Goal: Transaction & Acquisition: Purchase product/service

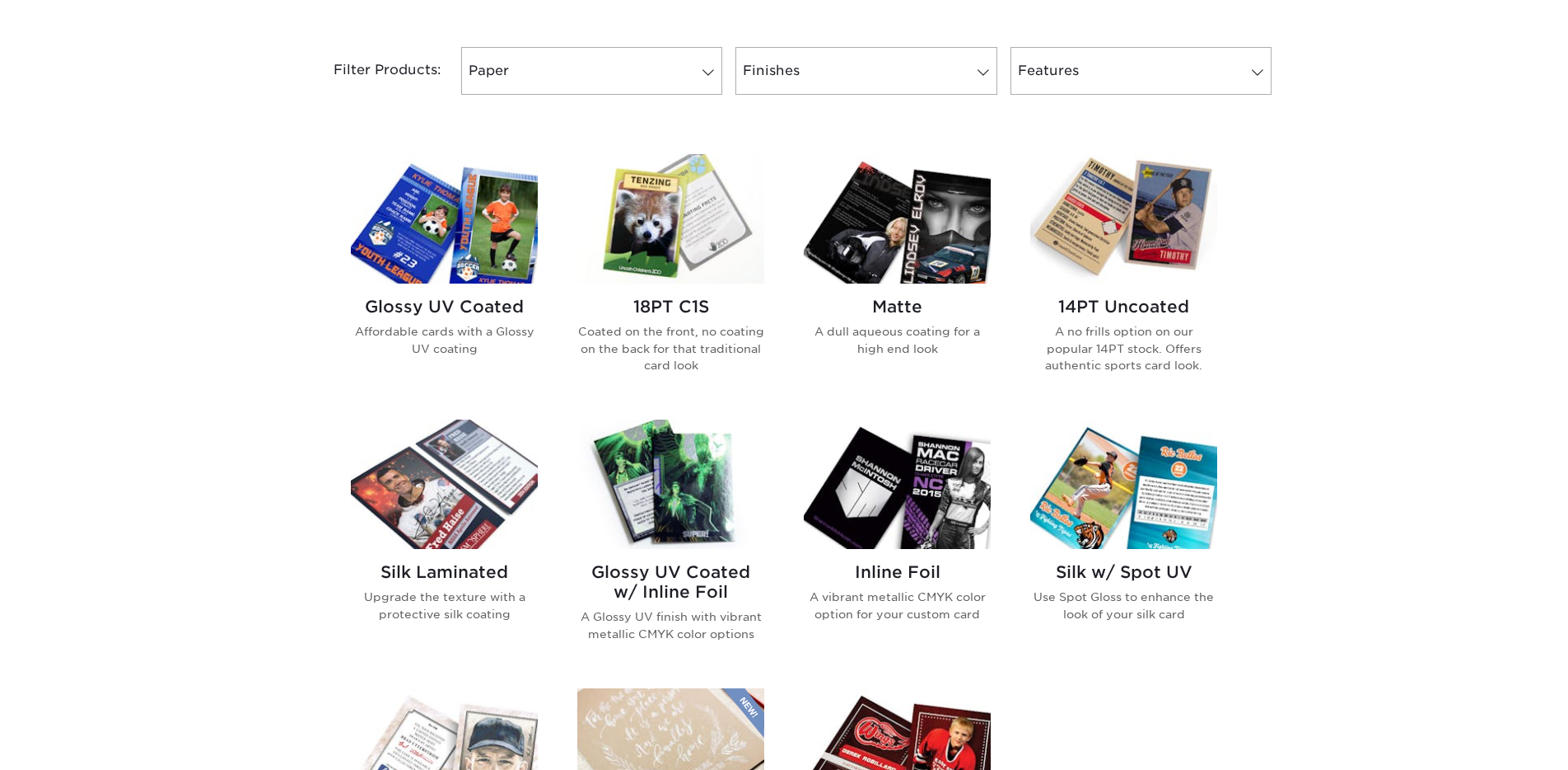
scroll to position [738, 0]
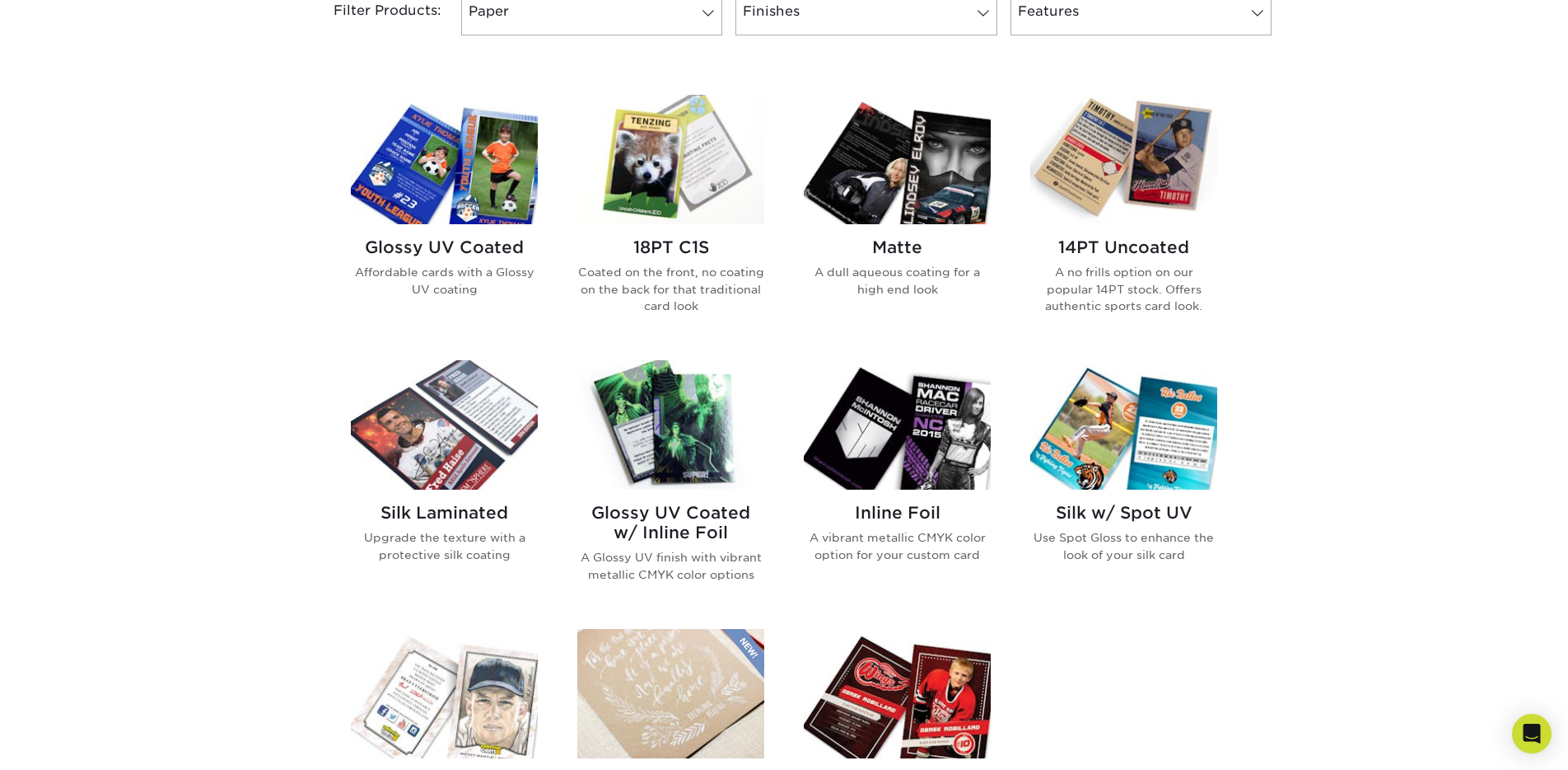
click at [648, 436] on img at bounding box center [670, 424] width 187 height 129
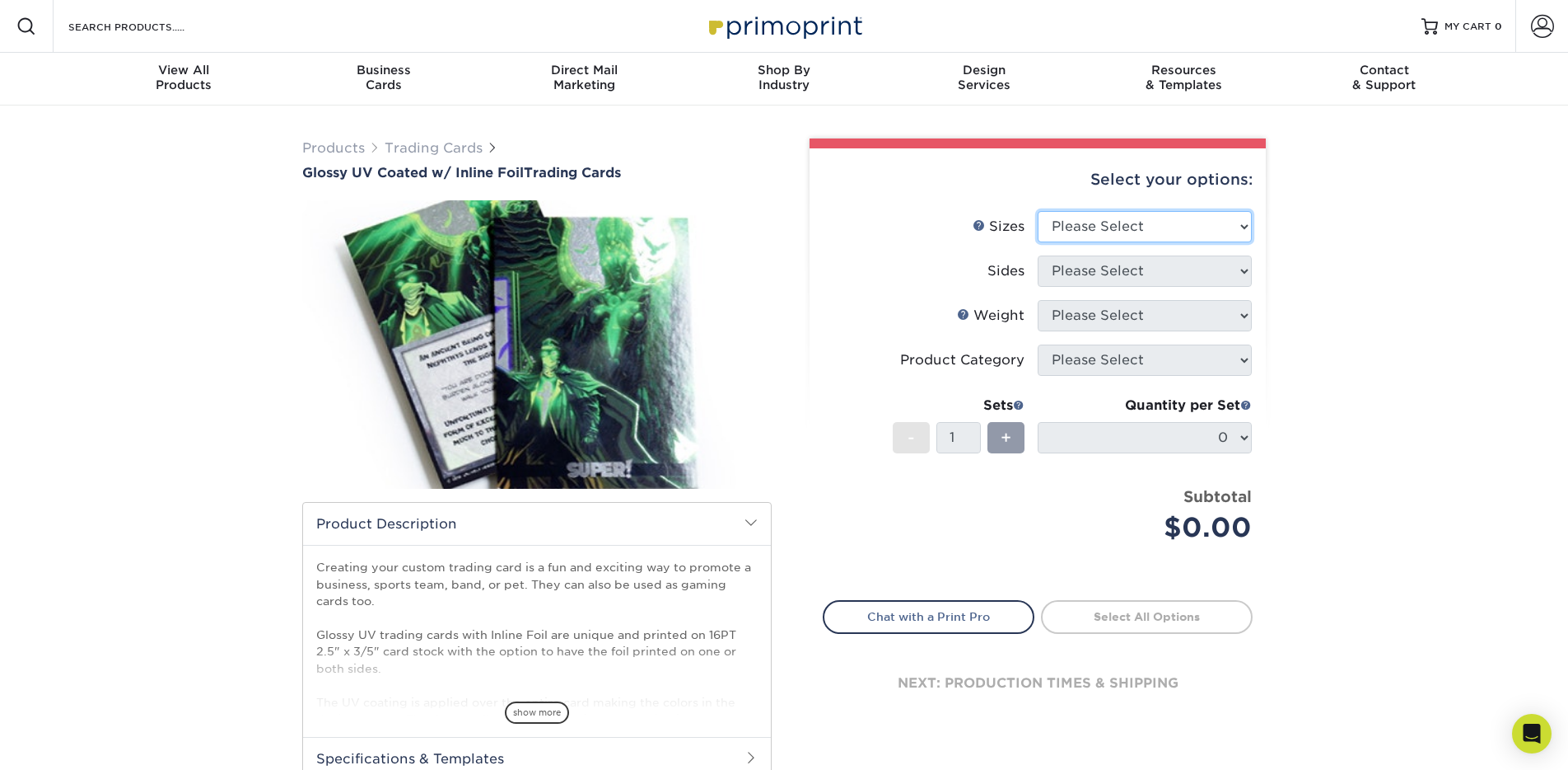
click at [1117, 224] on select "Please Select 2.5" x 3.5"" at bounding box center [1144, 226] width 214 height 32
select select "2.50x3.50"
click at [1037, 211] on select "Please Select 2.5" x 3.5"" at bounding box center [1144, 226] width 214 height 32
click at [1113, 273] on select "Please Select Print Both Sides - Foil Back Only Print Both Sides - Foil Both Si…" at bounding box center [1144, 271] width 214 height 32
select select "2ba18f74-0f96-487e-8b6e-985b404b3305"
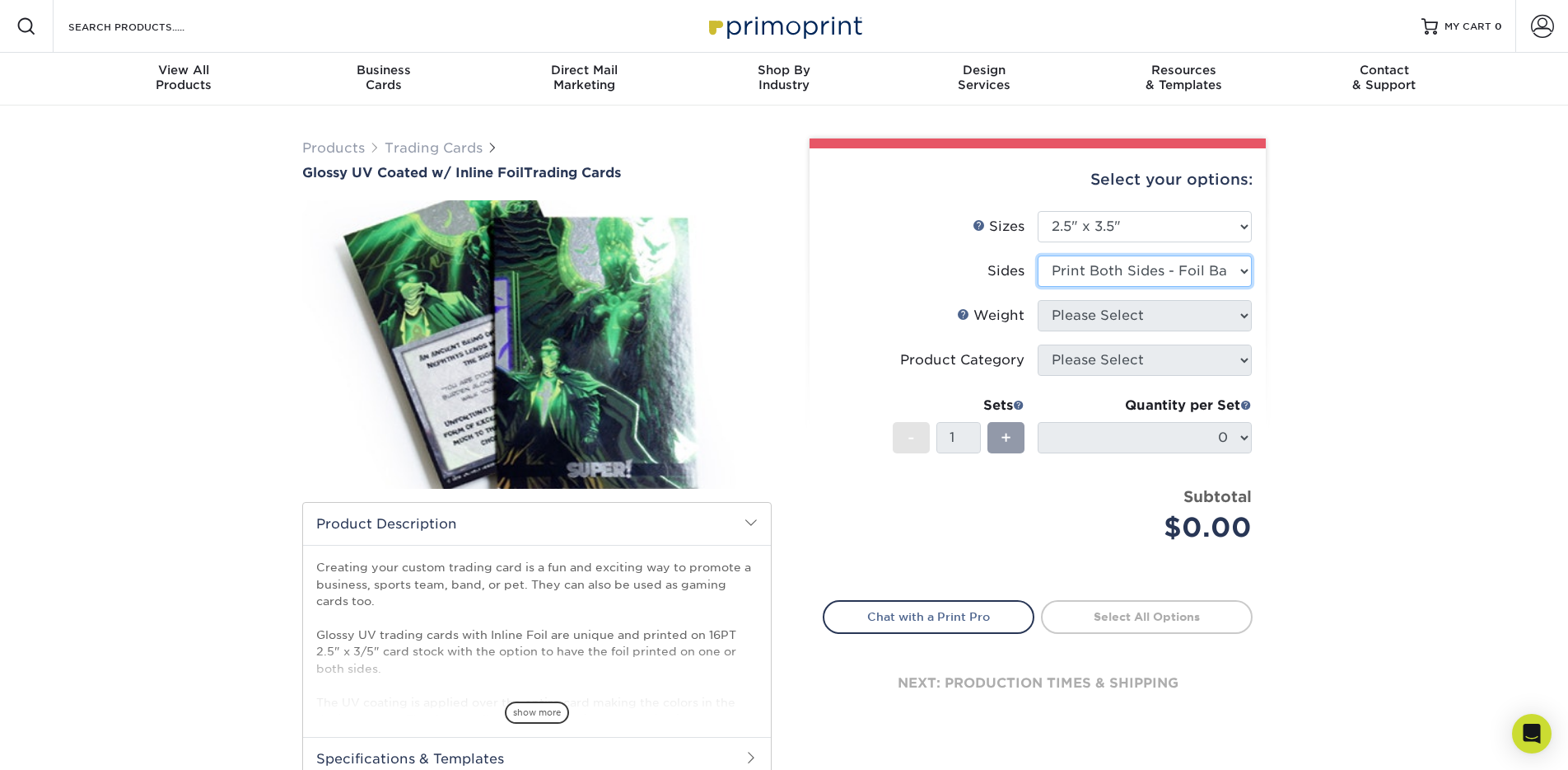
click at [1037, 255] on select "Please Select Print Both Sides - Foil Back Only Print Both Sides - Foil Both Si…" at bounding box center [1144, 271] width 214 height 32
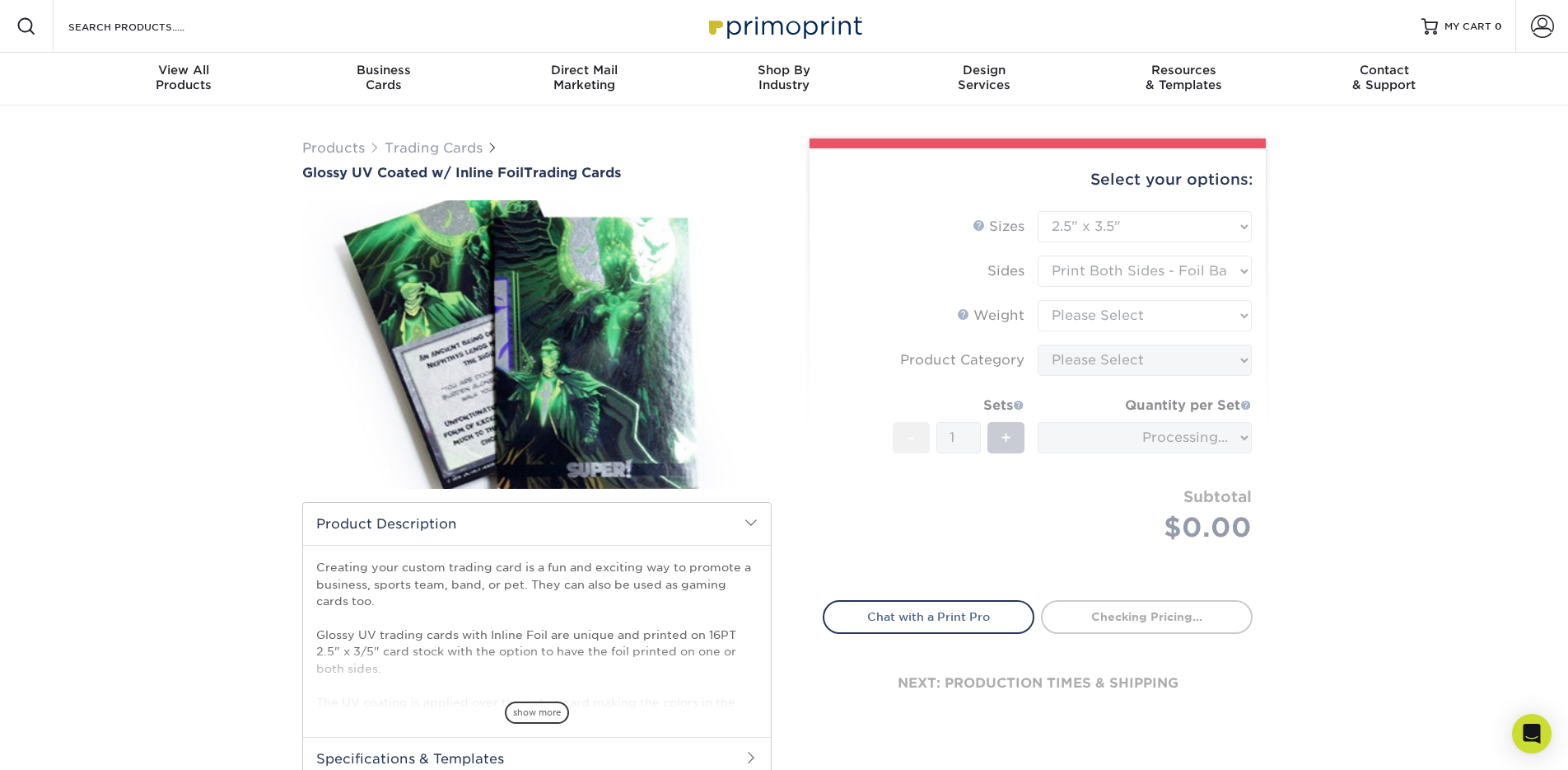
click at [1118, 311] on form "Sizes Help Sizes Please Select 2.5" x 3.5" Sides Please Select 16PT - 1" at bounding box center [1037, 395] width 430 height 370
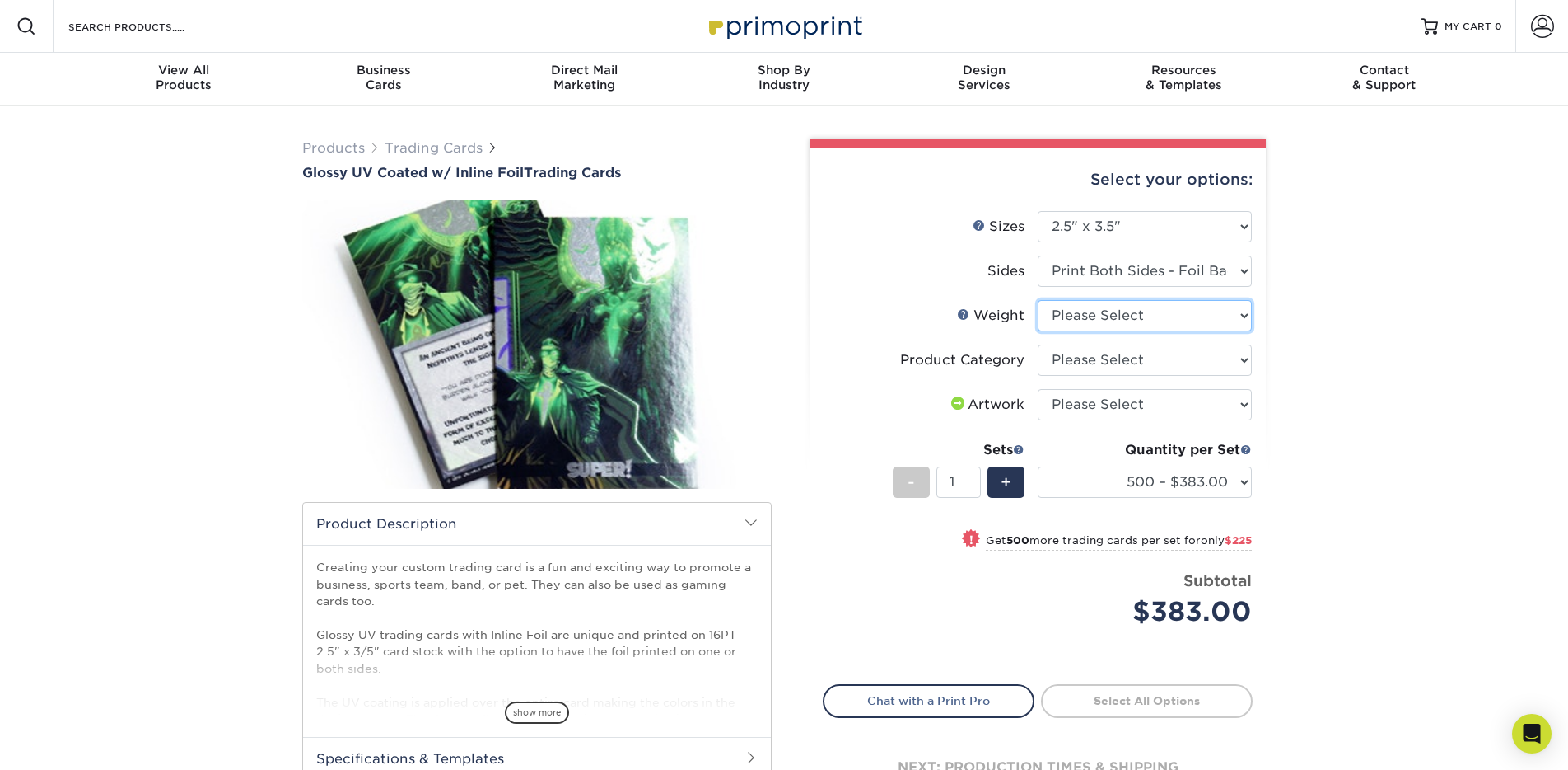
click at [1215, 315] on select "Please Select 16PT" at bounding box center [1144, 315] width 214 height 32
select select "16PT"
click at [1037, 299] on select "Please Select 16PT" at bounding box center [1144, 315] width 214 height 32
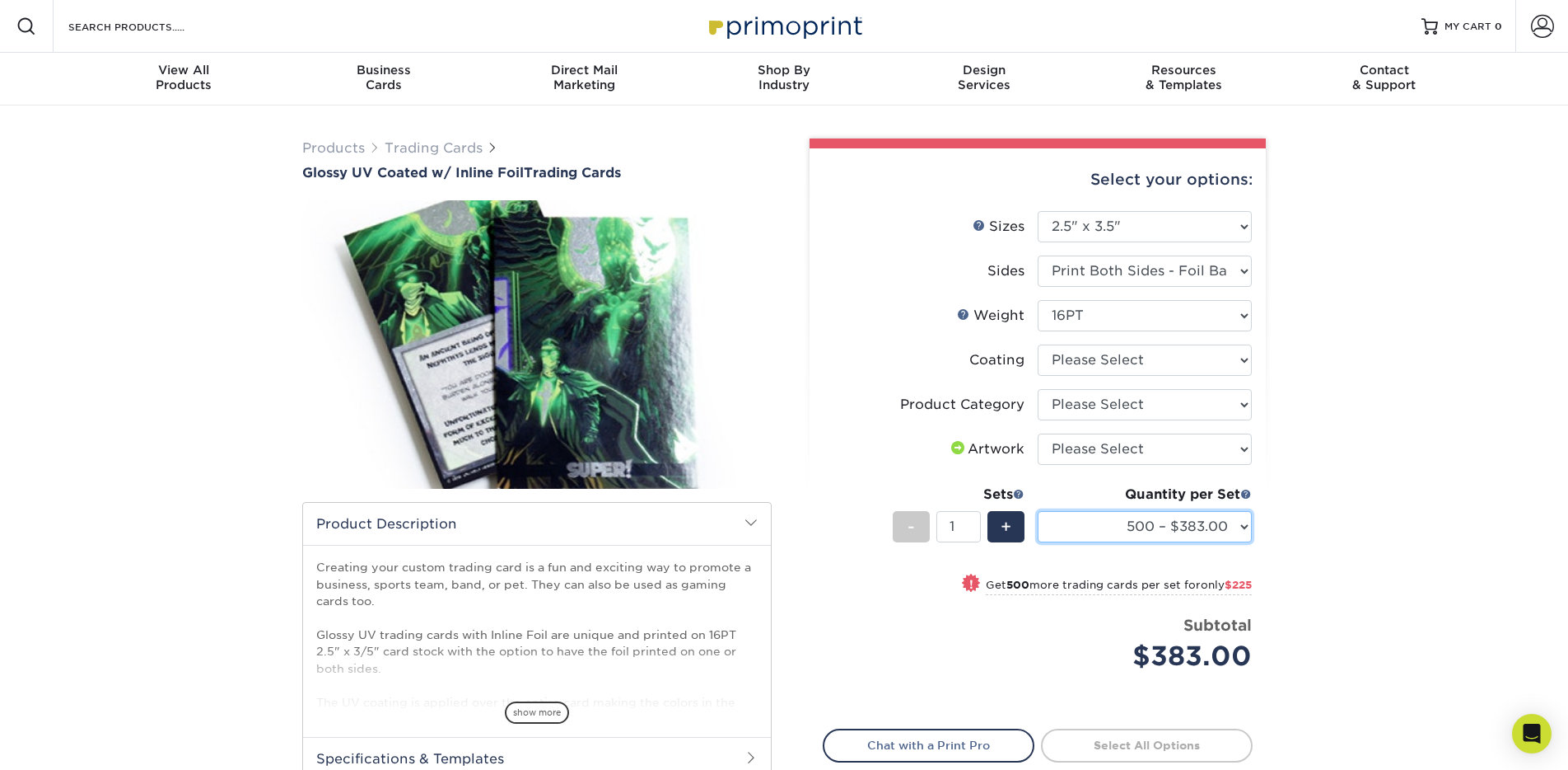
click at [1230, 524] on select "500 – $383.00 1000 – $608.00 2500 – $883.00 5000 – $1252.00" at bounding box center [1144, 527] width 214 height 32
